Goal: Find specific page/section

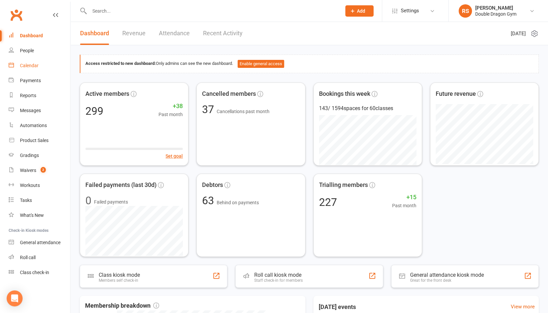
click at [33, 67] on div "Calendar" at bounding box center [29, 65] width 19 height 5
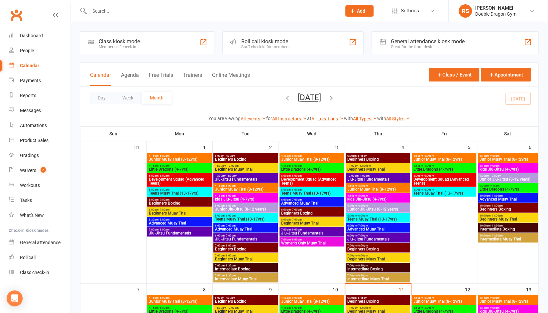
click at [126, 11] on input "text" at bounding box center [211, 10] width 249 height 9
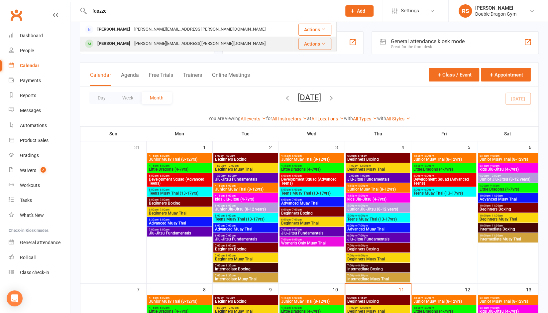
type input "faazze"
click at [132, 44] on div "[PERSON_NAME][EMAIL_ADDRESS][PERSON_NAME][DOMAIN_NAME]" at bounding box center [199, 44] width 135 height 10
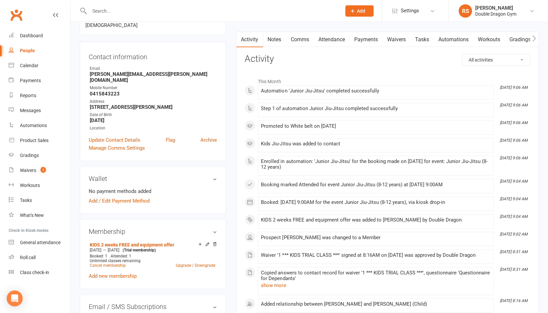
scroll to position [59, 0]
